Goal: Transaction & Acquisition: Purchase product/service

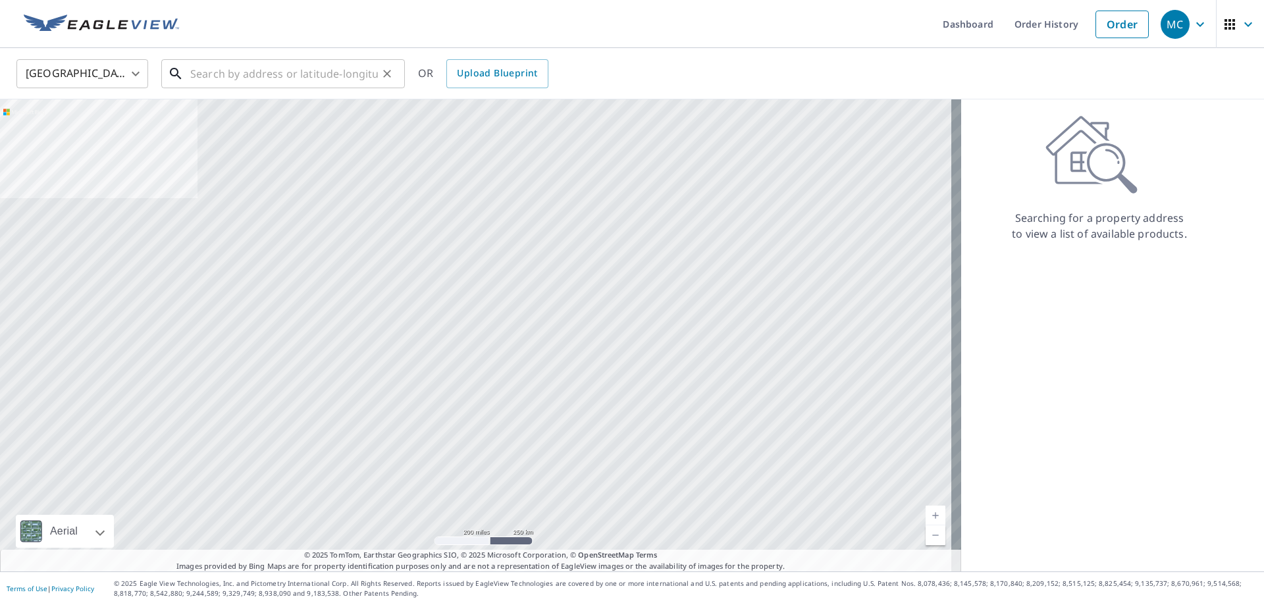
click at [313, 82] on input "text" at bounding box center [284, 73] width 188 height 37
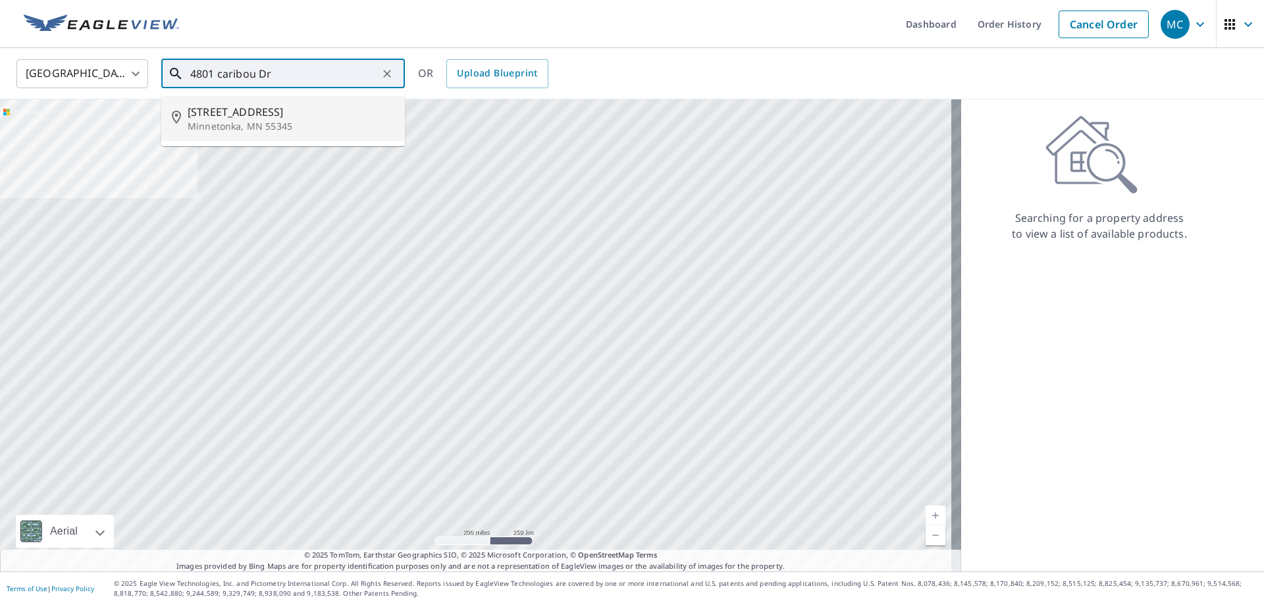
click at [267, 130] on p "Minnetonka, MN 55345" at bounding box center [291, 126] width 207 height 13
type input "[STREET_ADDRESS][PERSON_NAME]"
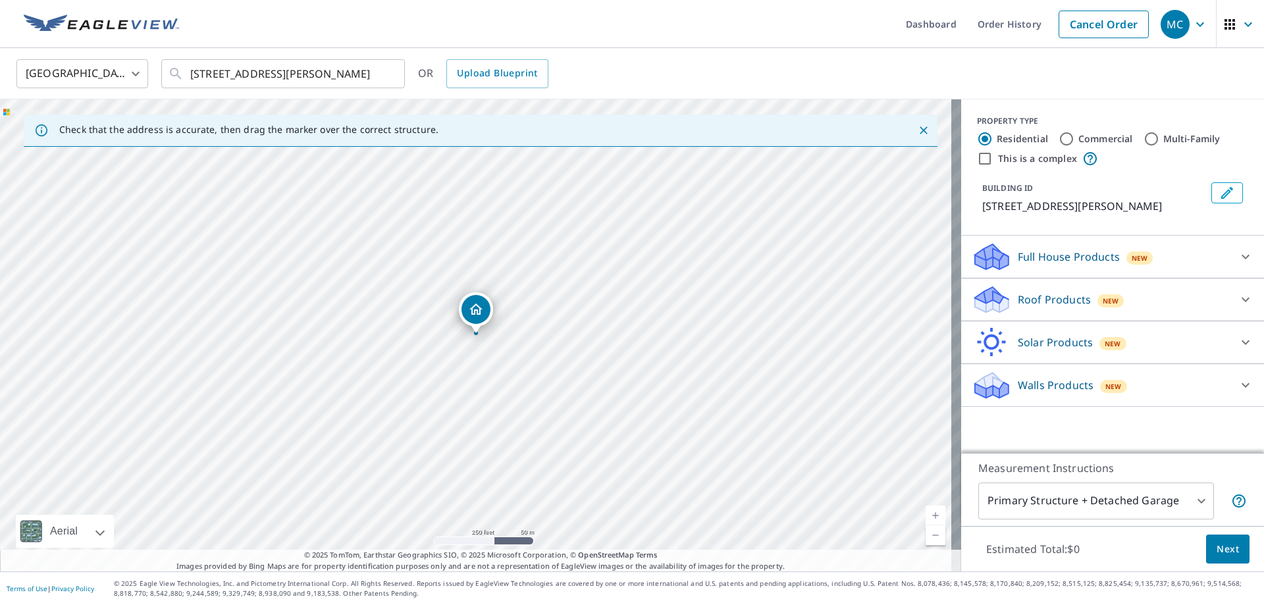
click at [1238, 300] on icon at bounding box center [1246, 300] width 16 height 16
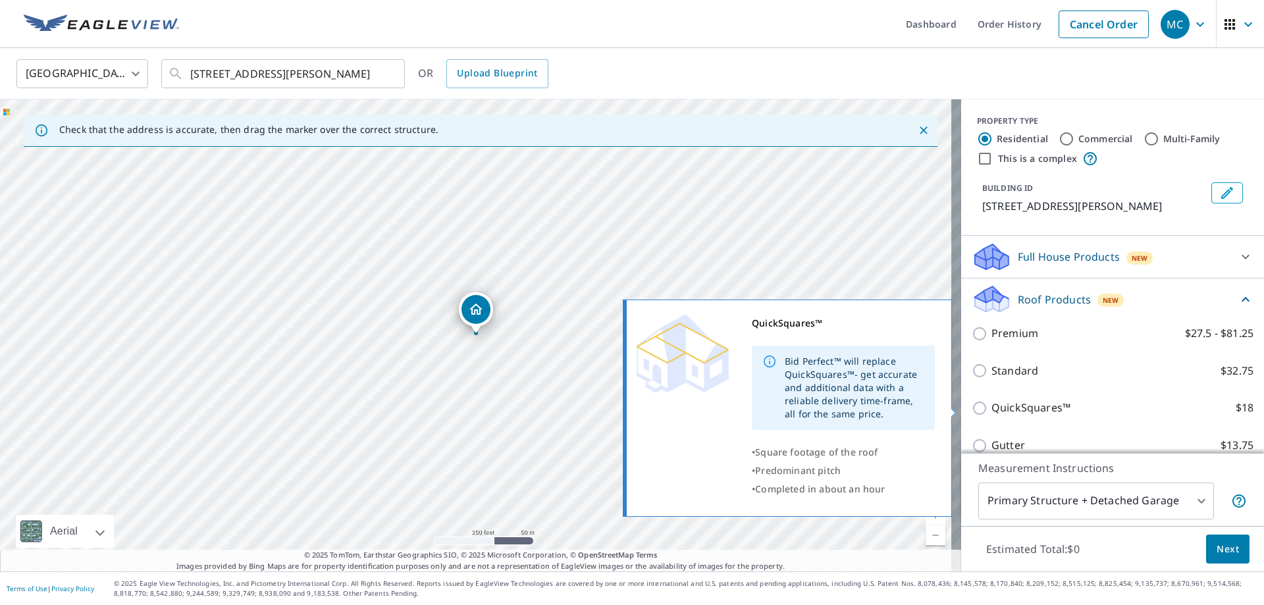
click at [1038, 406] on p "QuickSquares™" at bounding box center [1031, 408] width 79 height 16
click at [992, 406] on input "QuickSquares™ $18" at bounding box center [982, 408] width 20 height 16
checkbox input "true"
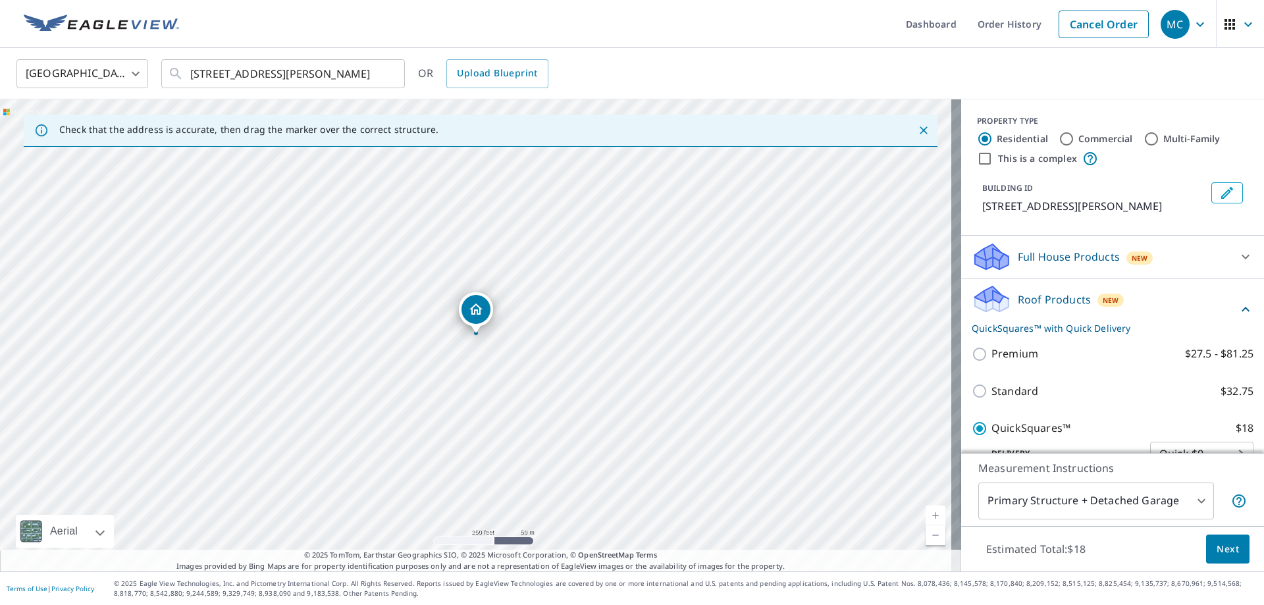
click at [1227, 554] on span "Next" at bounding box center [1228, 549] width 22 height 16
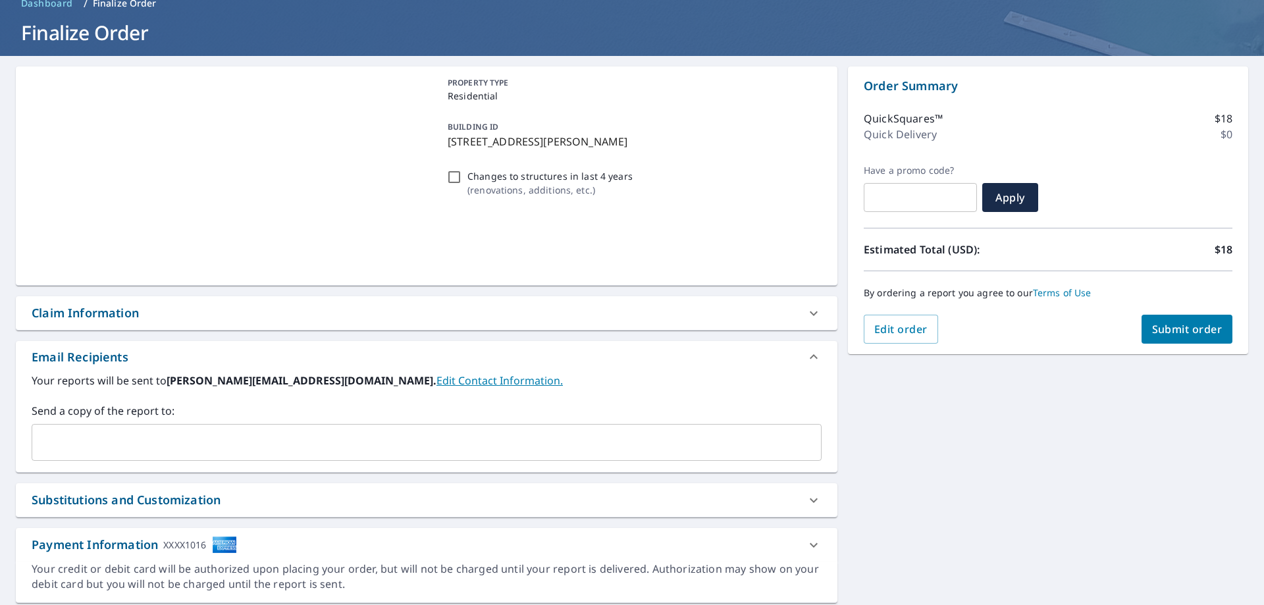
scroll to position [108, 0]
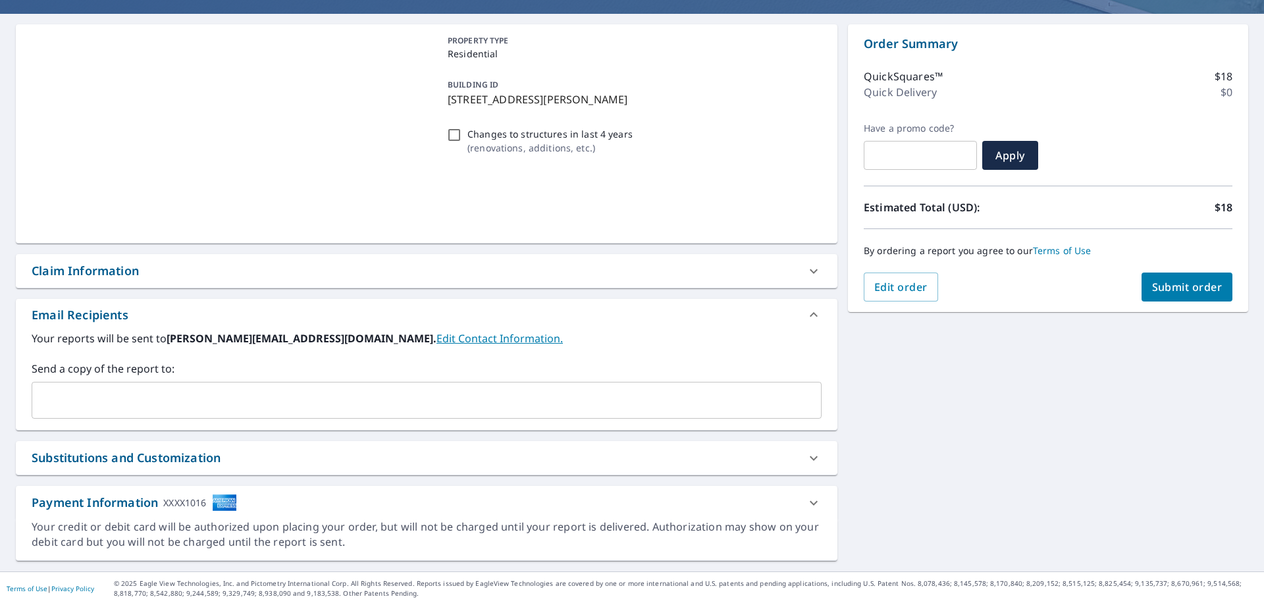
click at [87, 410] on input "text" at bounding box center [417, 400] width 758 height 25
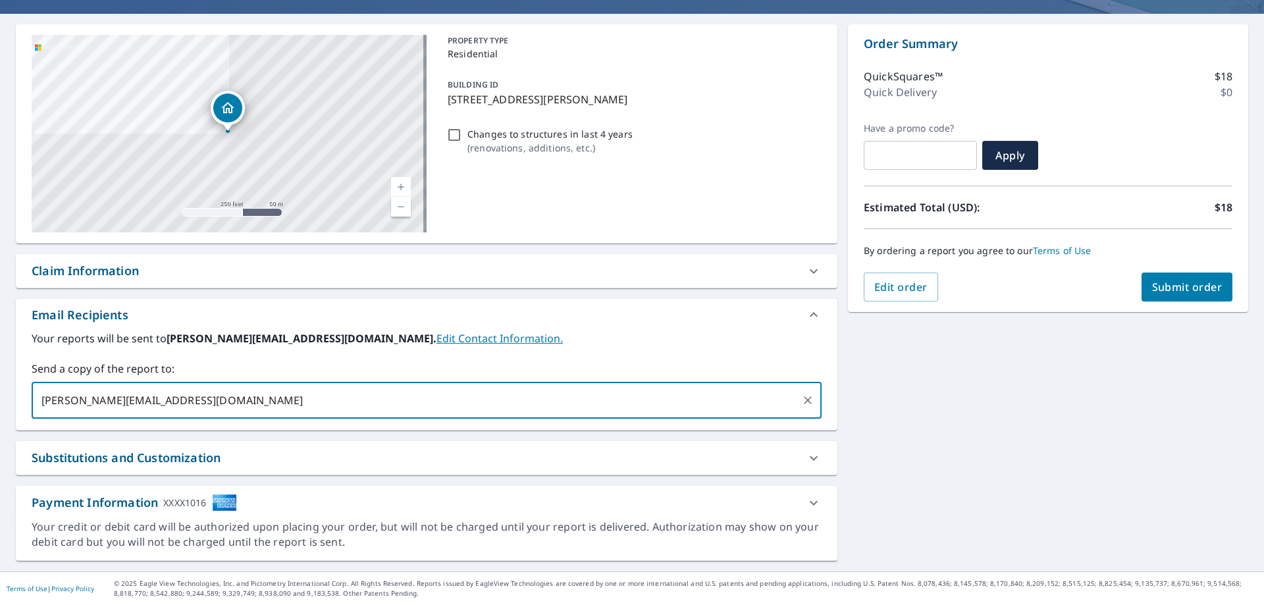
type input "[PERSON_NAME][EMAIL_ADDRESS][DOMAIN_NAME]"
click at [1142, 286] on button "Submit order" at bounding box center [1188, 287] width 92 height 29
checkbox input "true"
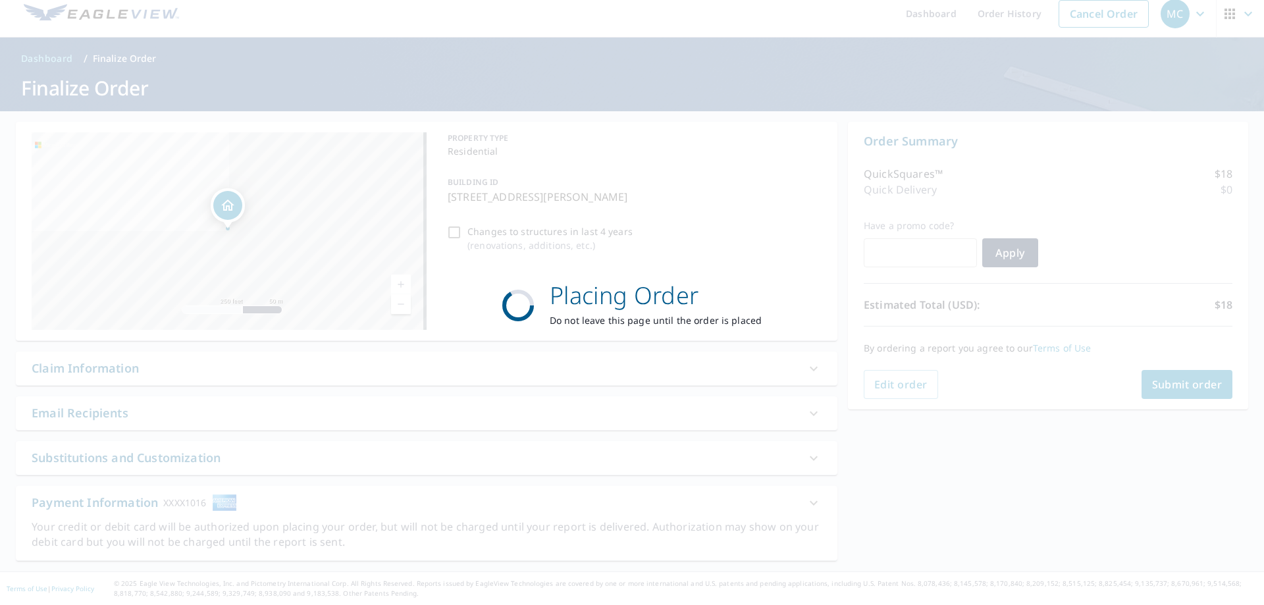
scroll to position [11, 0]
